Goal: Information Seeking & Learning: Check status

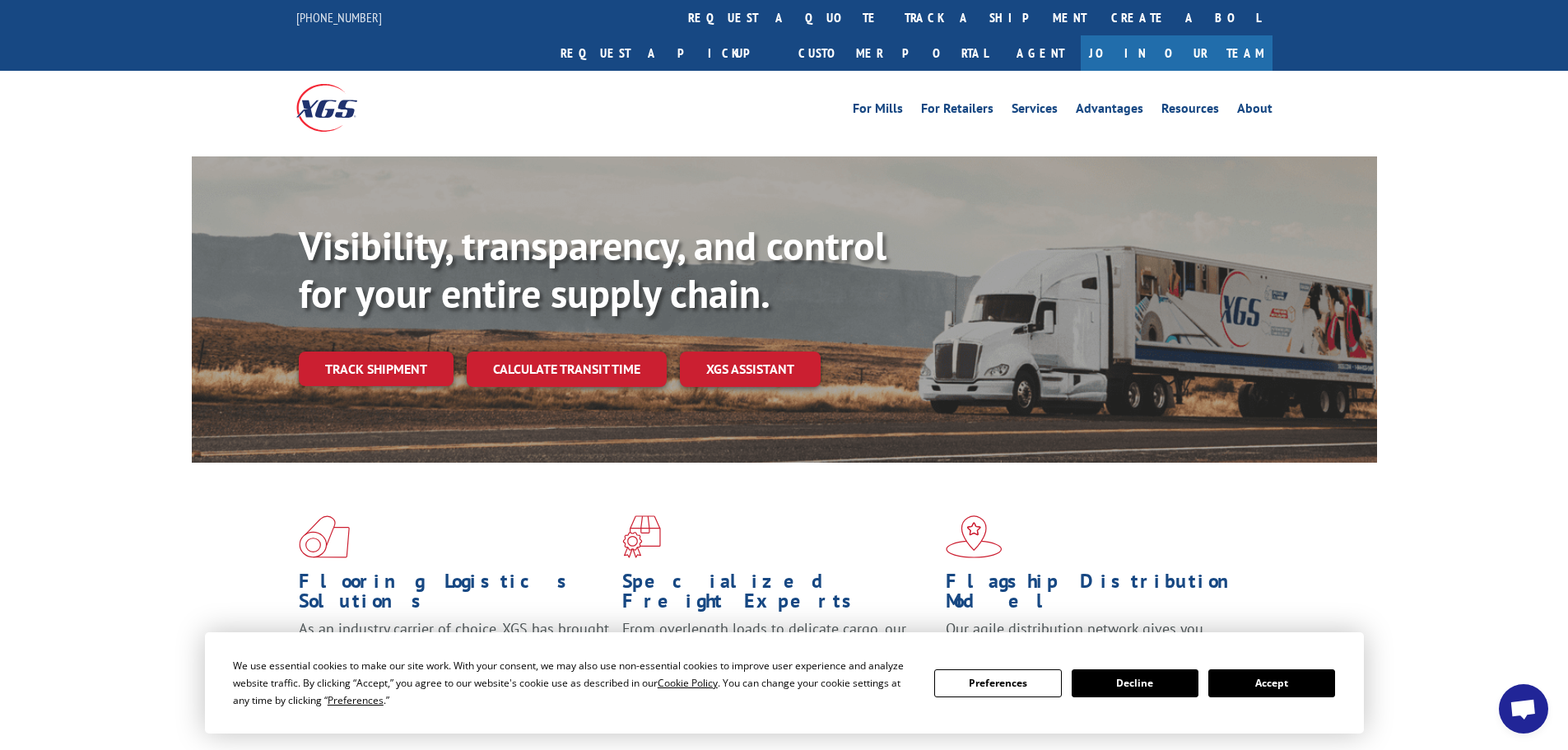
click at [1299, 688] on button "Accept" at bounding box center [1271, 683] width 126 height 28
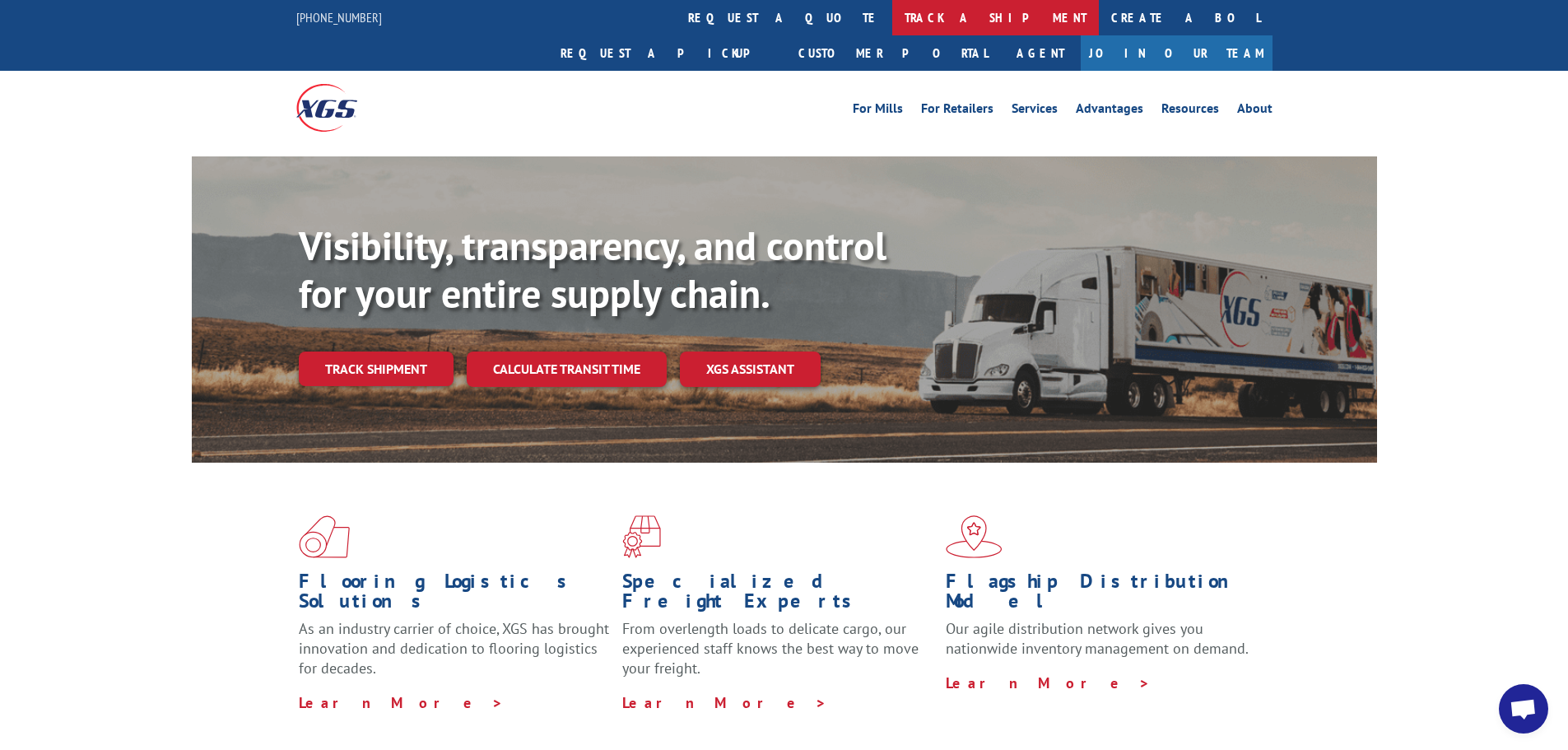
click at [893, 13] on link "track a shipment" at bounding box center [996, 18] width 207 height 35
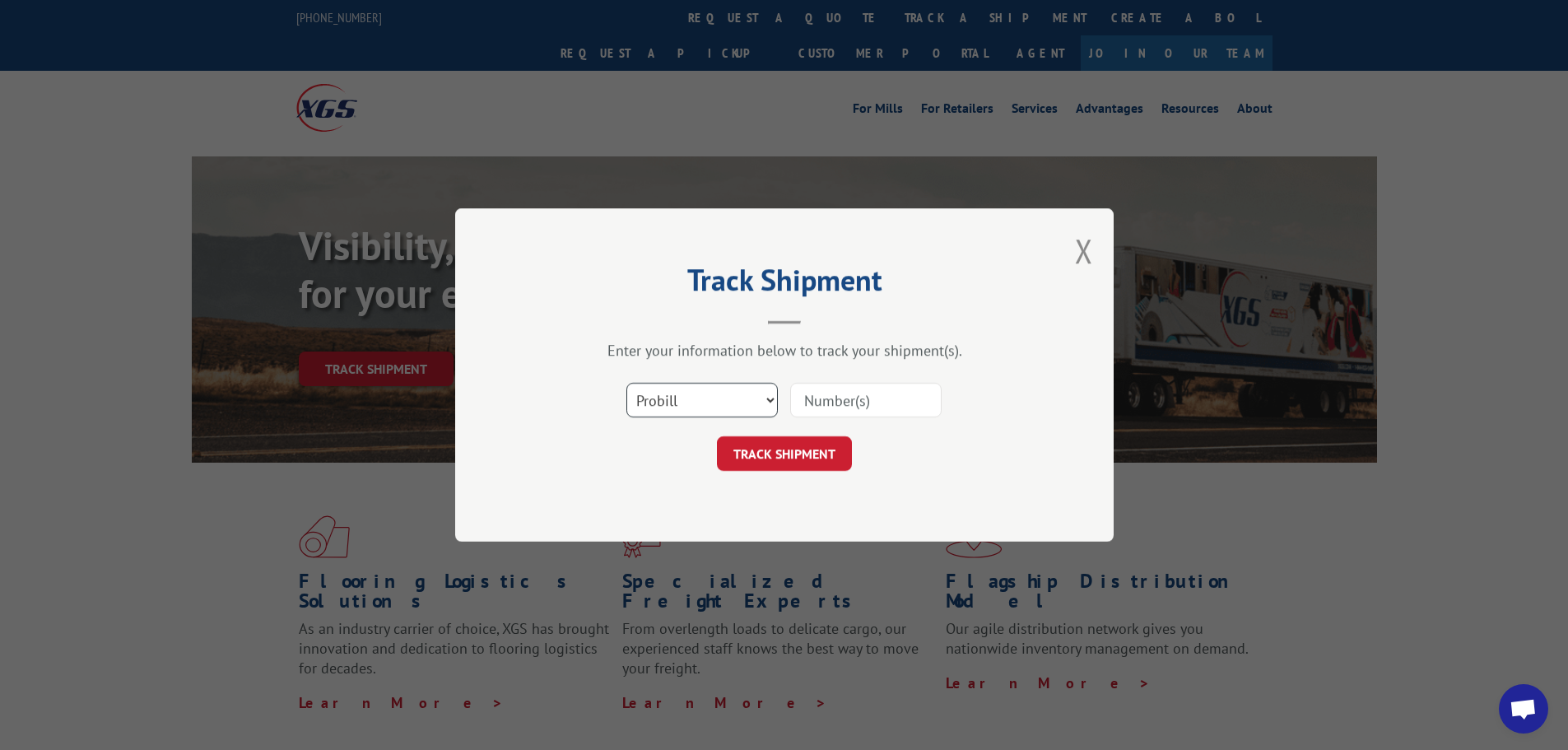
click at [755, 398] on select "Select category... Probill BOL PO" at bounding box center [702, 400] width 152 height 34
select select "bol"
click at [626, 383] on select "Select category... Probill BOL PO" at bounding box center [702, 400] width 152 height 34
click at [835, 394] on input at bounding box center [866, 400] width 152 height 34
paste input "7030972"
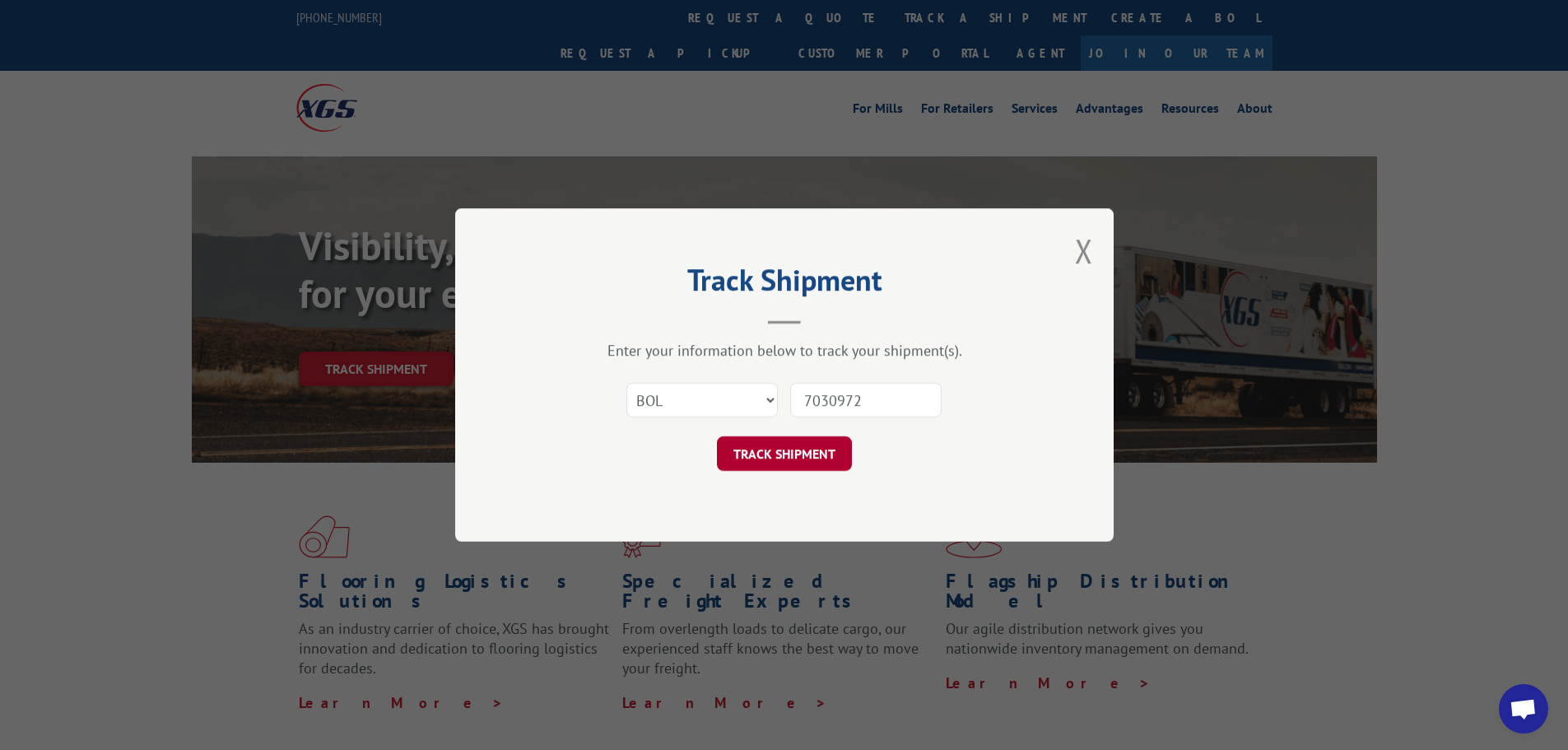
type input "7030972"
click at [771, 451] on button "TRACK SHIPMENT" at bounding box center [785, 453] width 135 height 34
